Goal: Register for event/course

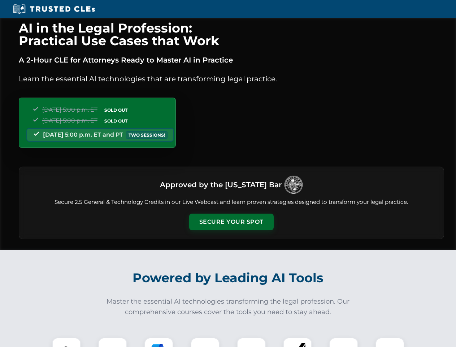
click at [231, 222] on button "Secure Your Spot" at bounding box center [231, 221] width 85 height 17
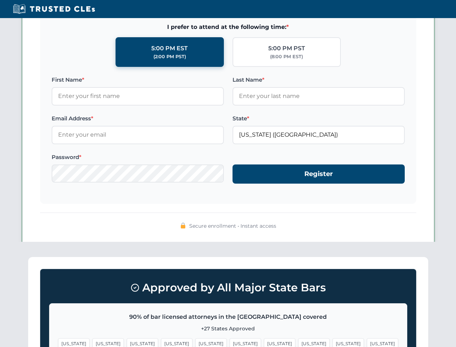
click at [230, 342] on span "[US_STATE]" at bounding box center [245, 343] width 31 height 10
click at [264, 342] on span "[US_STATE]" at bounding box center [279, 343] width 31 height 10
click at [333, 342] on span "[US_STATE]" at bounding box center [348, 343] width 31 height 10
